Goal: Information Seeking & Learning: Understand process/instructions

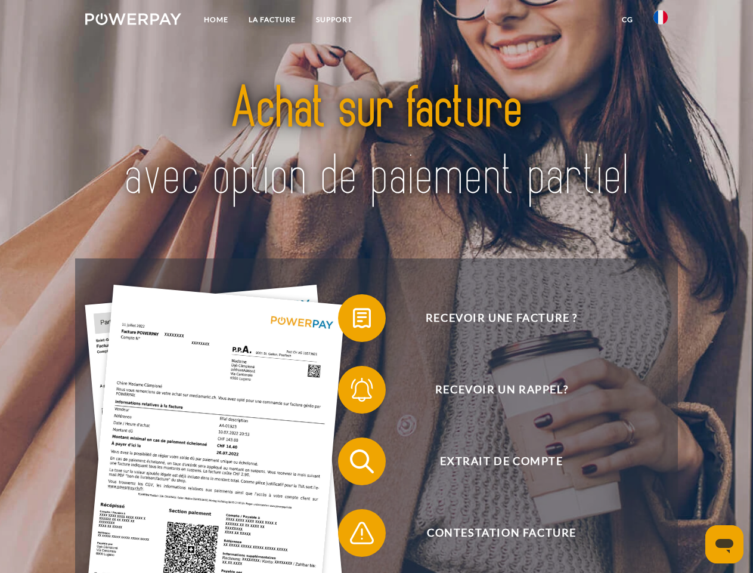
click at [133, 21] on img at bounding box center [133, 19] width 96 height 12
click at [661, 21] on img at bounding box center [661, 17] width 14 height 14
click at [628, 20] on link "CG" at bounding box center [628, 19] width 32 height 21
click at [353, 320] on span at bounding box center [344, 318] width 60 height 60
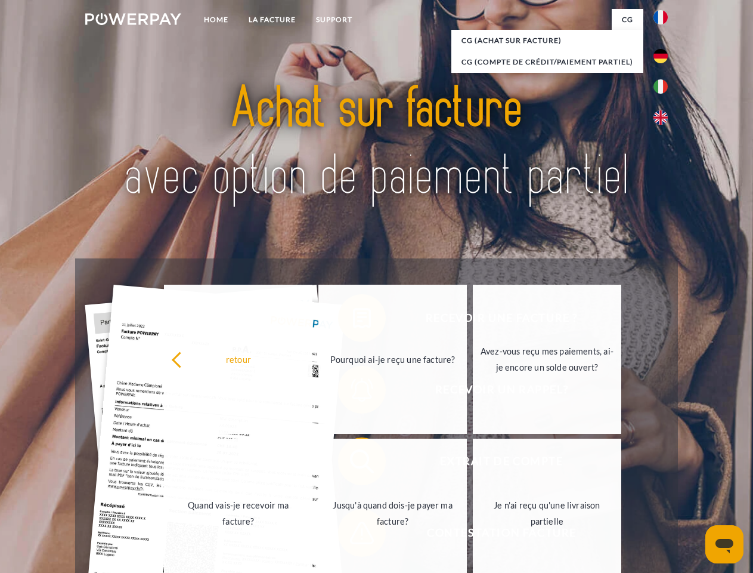
click at [353, 392] on div "retour Pourquoi ai-je reçu une facture? Avez-vous reçu mes paiements, ai-je enc…" at bounding box center [394, 436] width 482 height 308
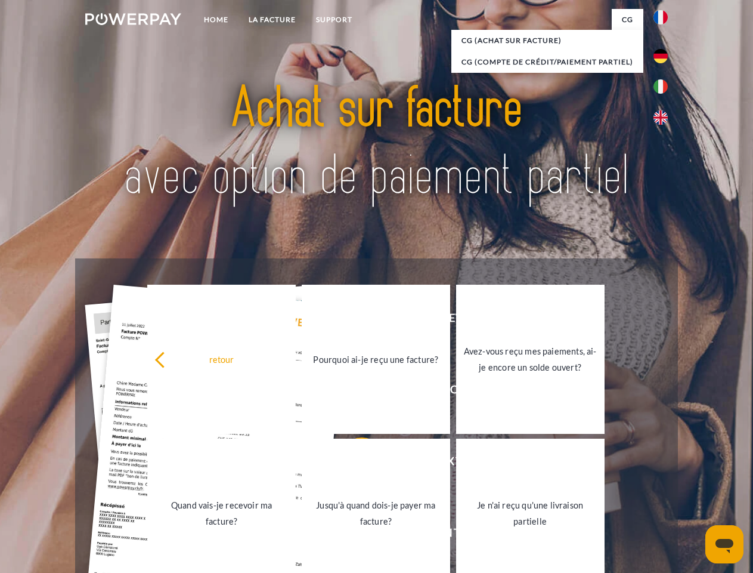
click at [353, 463] on link "Jusqu'à quand dois-je payer ma facture?" at bounding box center [376, 512] width 149 height 149
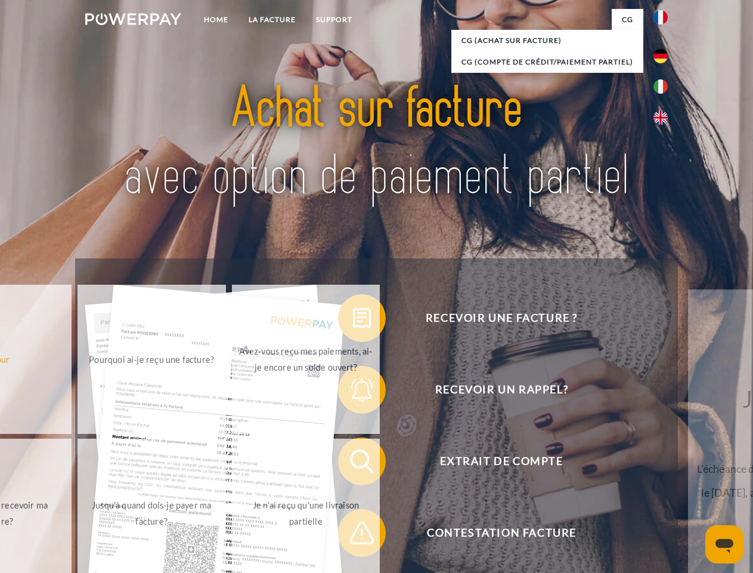
click at [353, 535] on span at bounding box center [344, 533] width 60 height 60
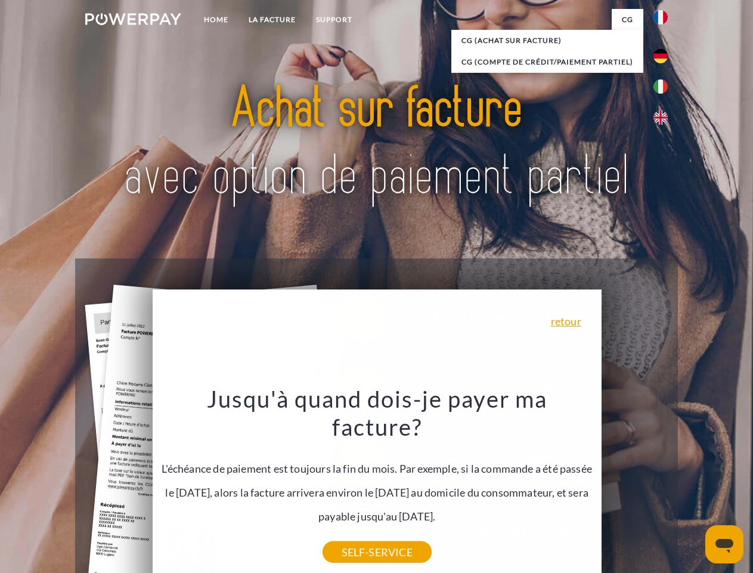
click at [725, 544] on icon "Ouvrir la fenêtre de messagerie" at bounding box center [725, 546] width 18 height 14
